Goal: Obtain resource: Obtain resource

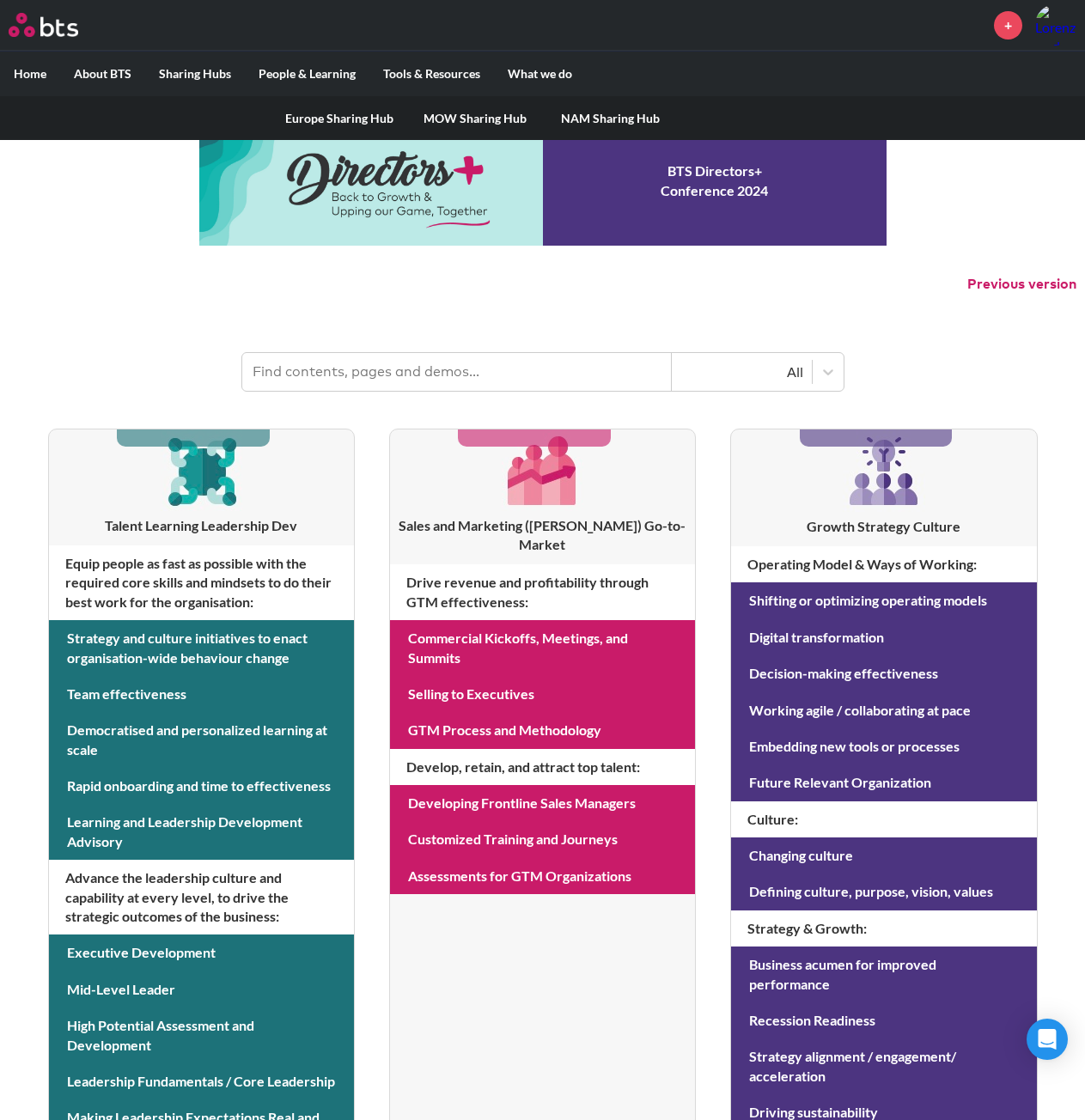
click at [331, 110] on link "Europe Sharing Hub" at bounding box center [339, 118] width 136 height 44
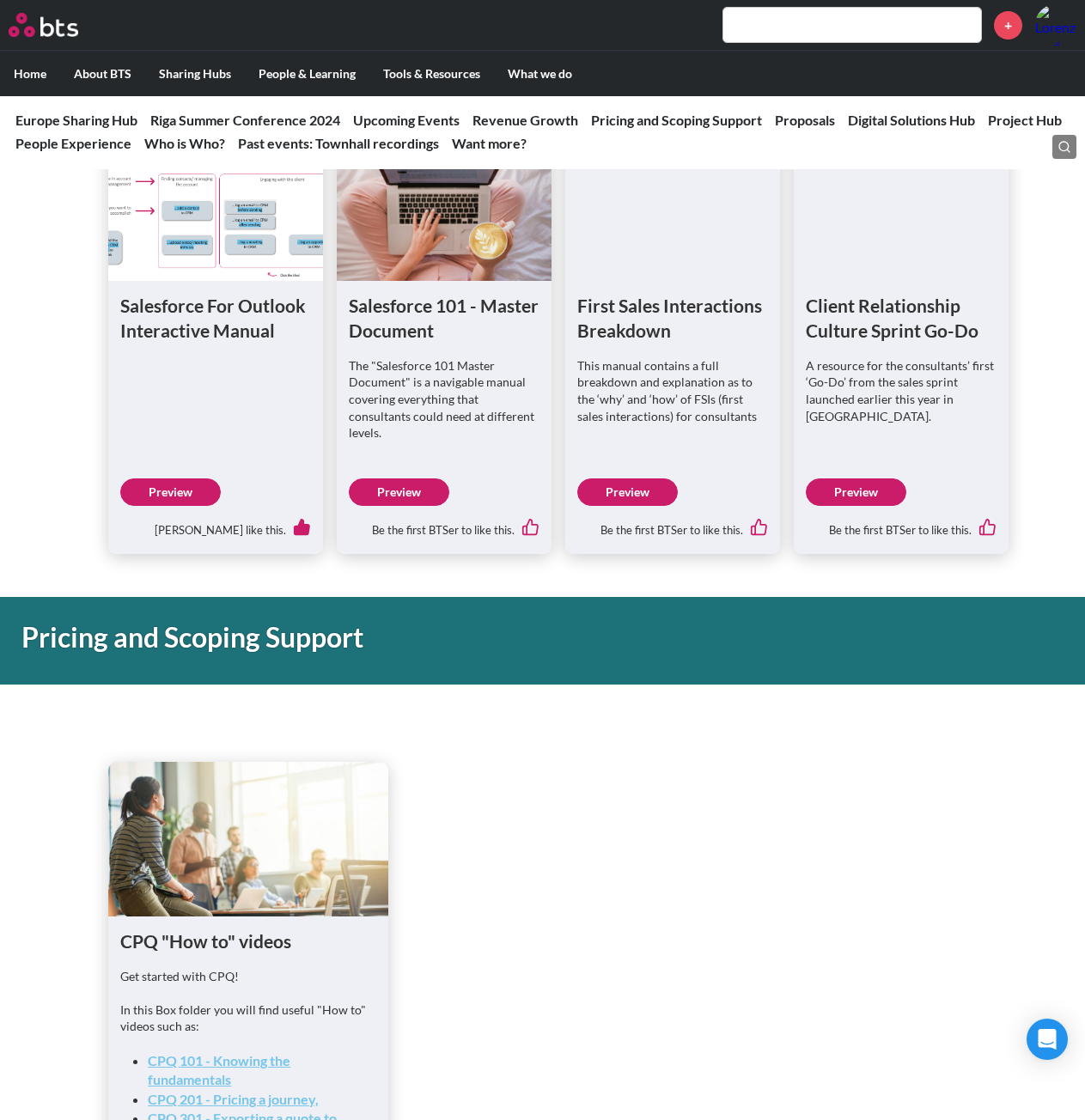
scroll to position [1546, 0]
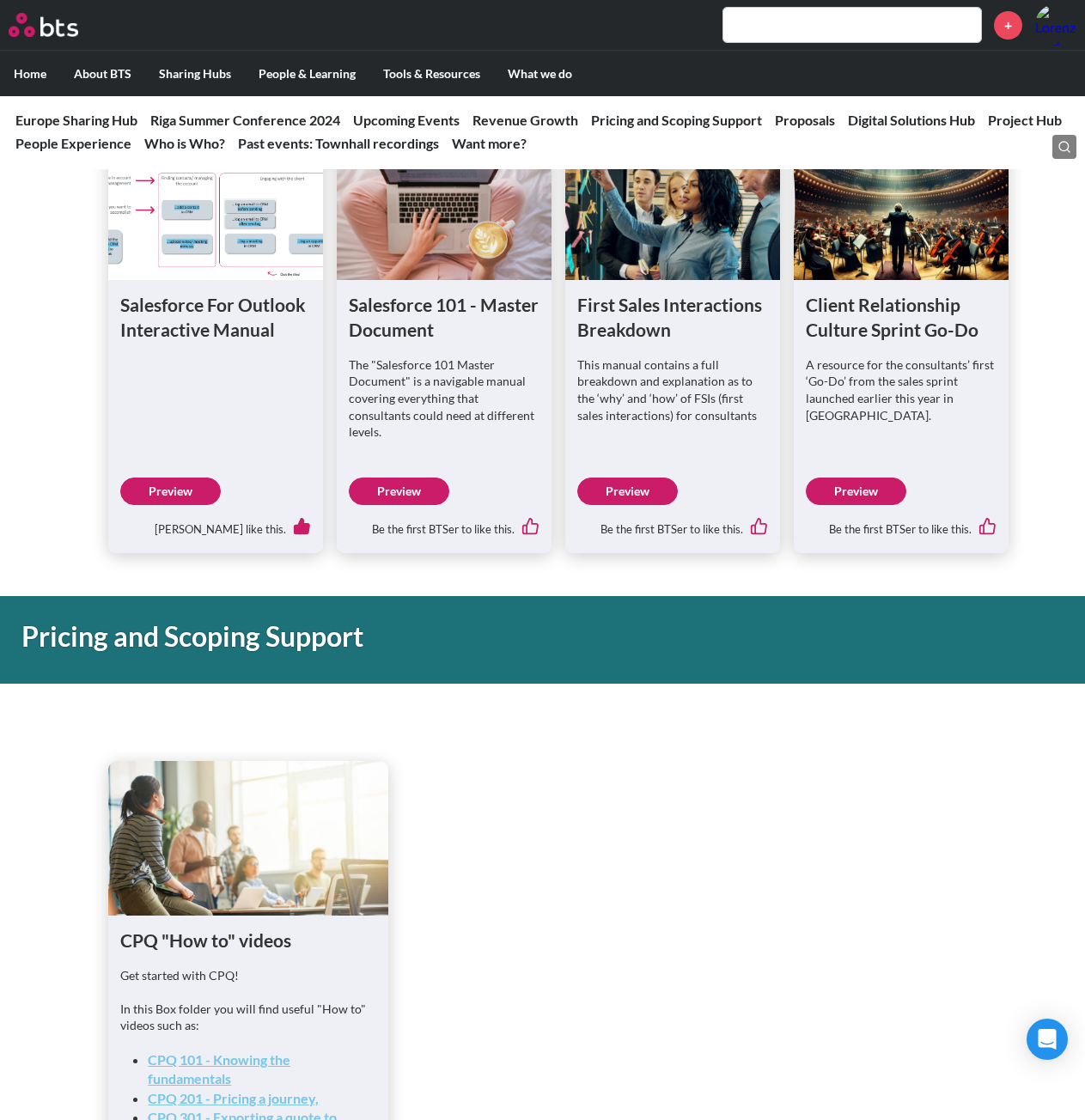
click at [161, 494] on link "Preview" at bounding box center [170, 492] width 101 height 28
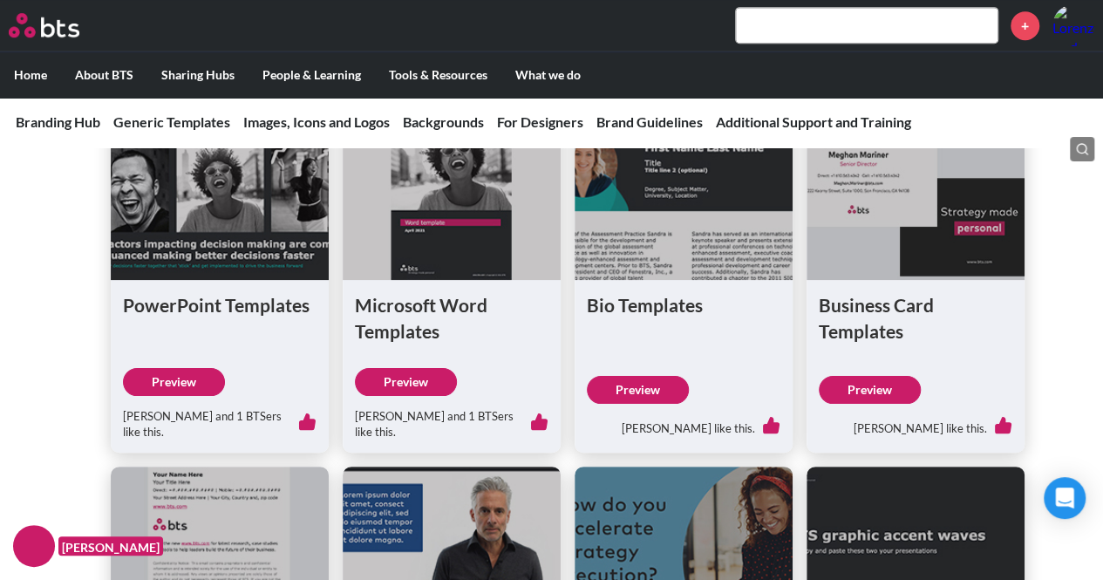
scroll to position [523, 0]
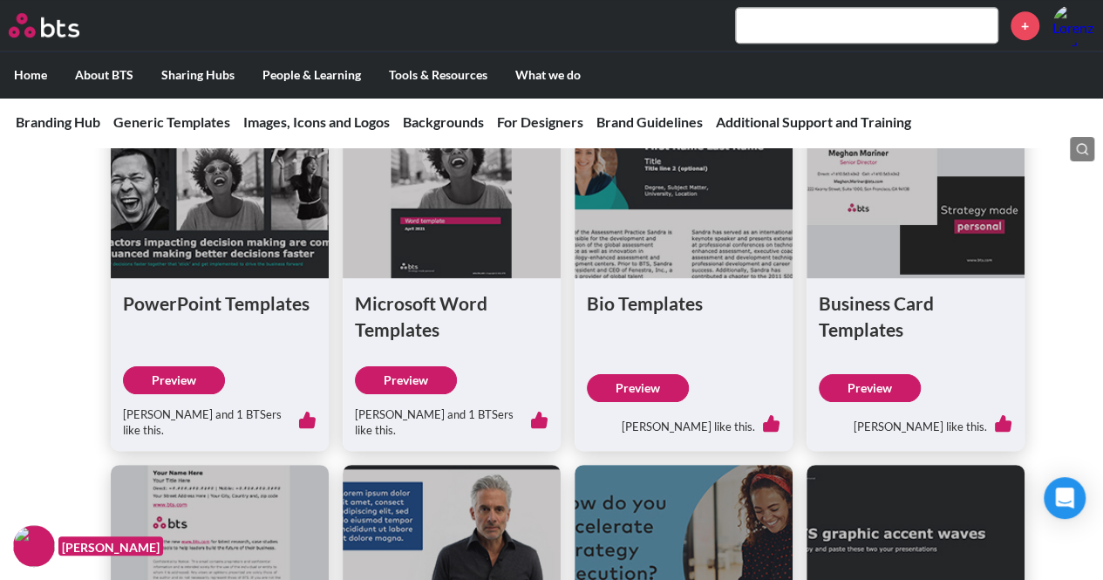
click at [199, 370] on link "Preview" at bounding box center [174, 380] width 102 height 28
click at [199, 364] on div "PowerPoint Templates Preview Davide Chiello and 1 BTSers like this." at bounding box center [220, 364] width 218 height 172
click at [199, 370] on link "Preview" at bounding box center [174, 380] width 102 height 28
